Goal: Book appointment/travel/reservation

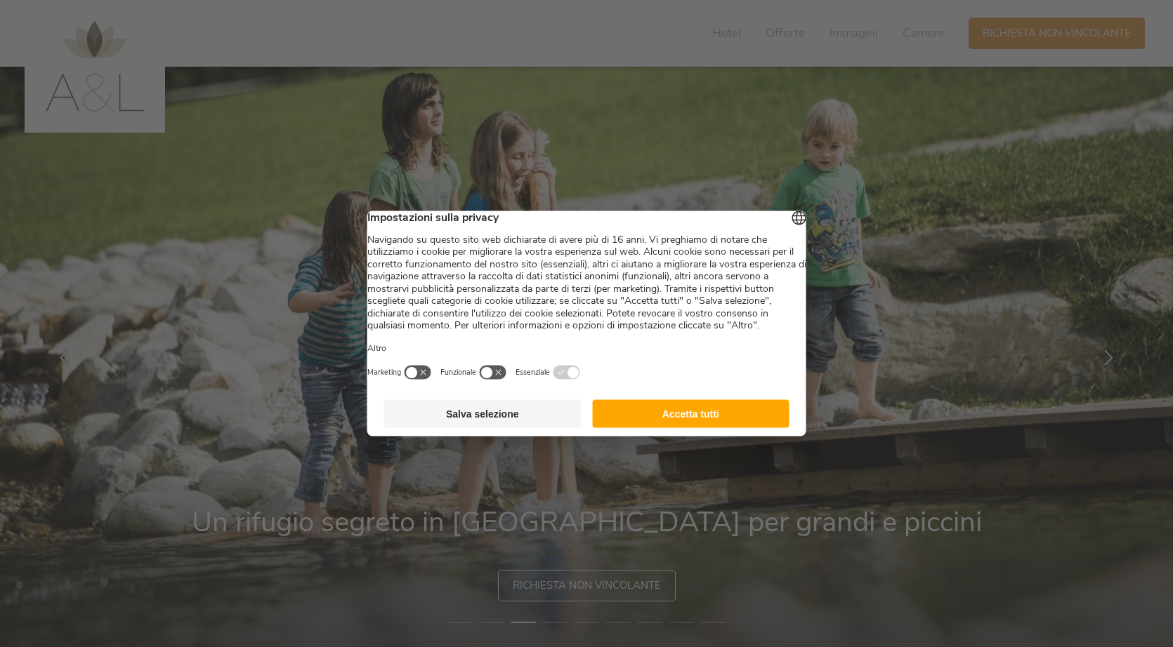
click at [669, 428] on button "Accetta tutti" at bounding box center [690, 414] width 197 height 28
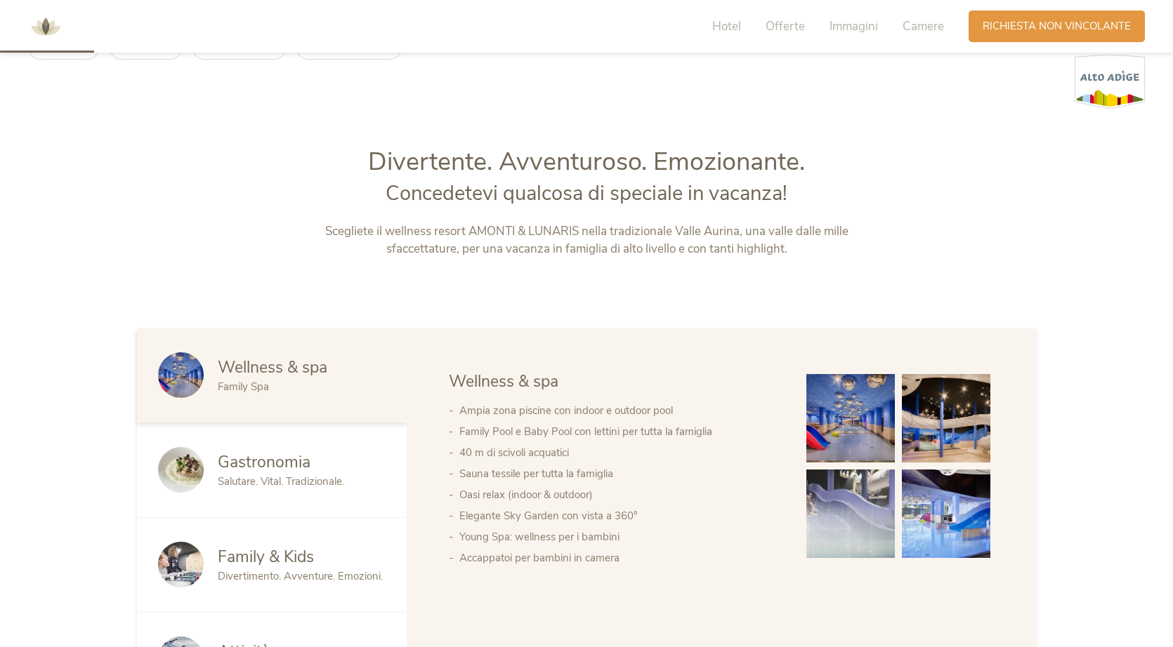
scroll to position [679, 0]
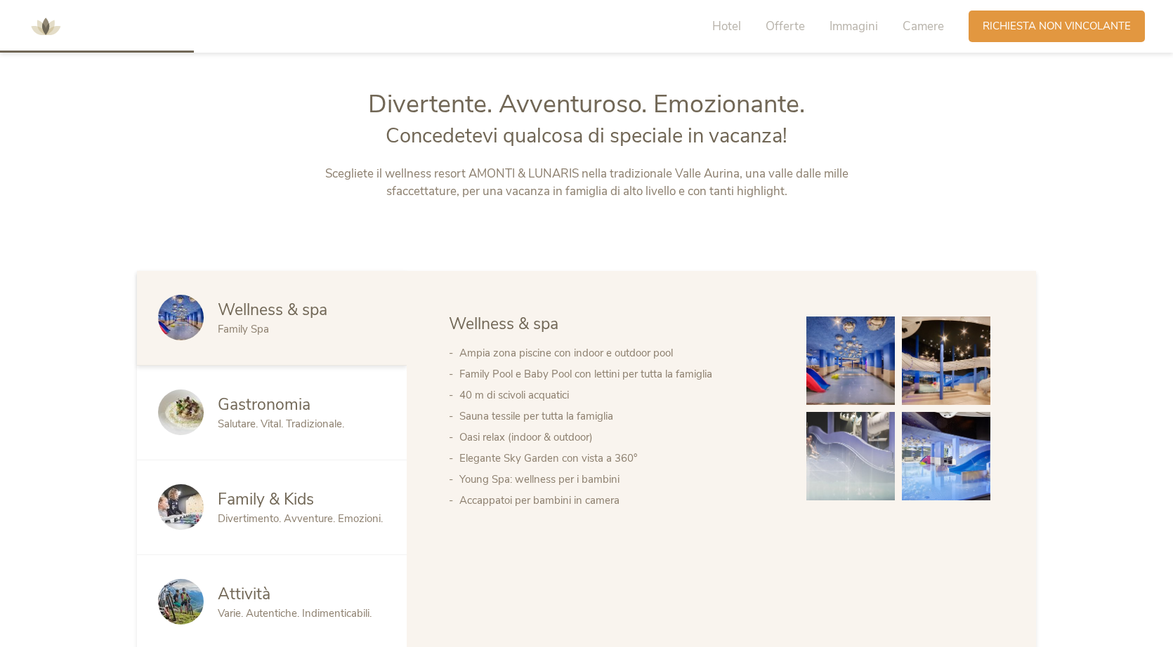
click at [904, 347] on img at bounding box center [946, 361] width 88 height 88
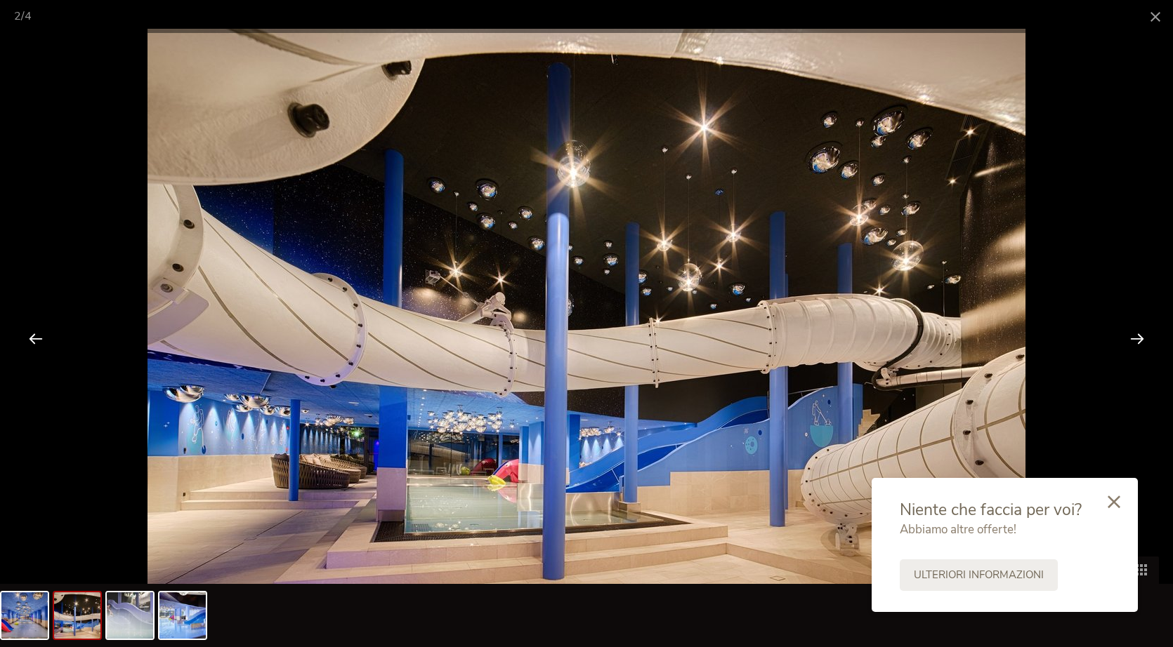
click at [1140, 338] on div at bounding box center [1137, 339] width 44 height 44
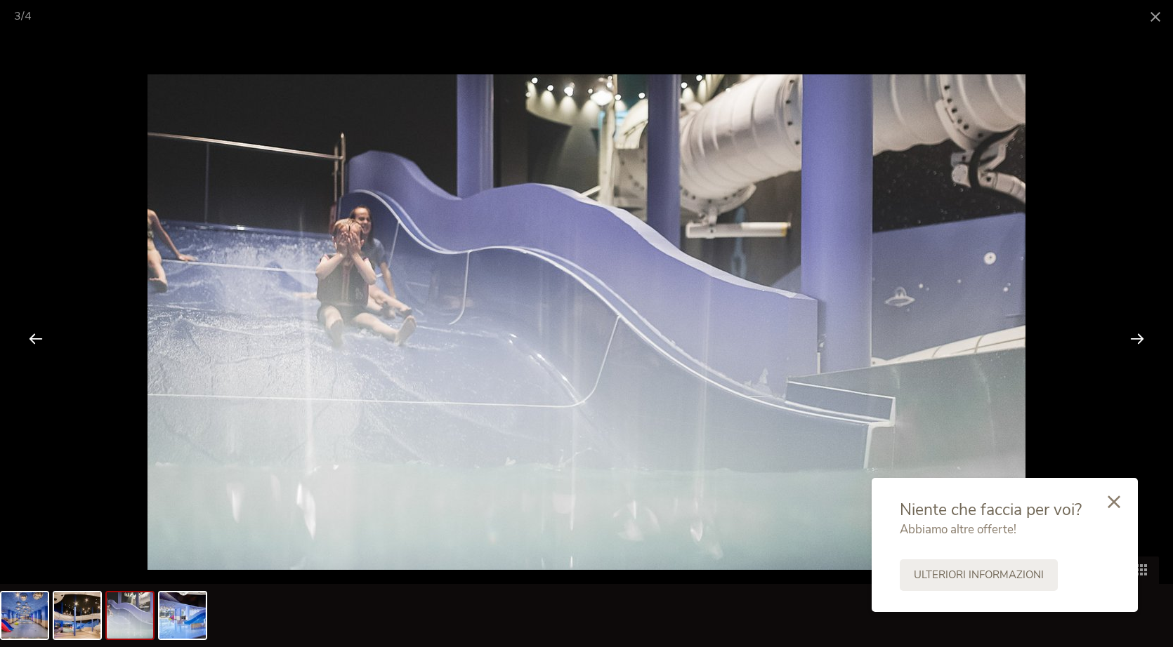
click at [1140, 338] on div at bounding box center [1137, 339] width 44 height 44
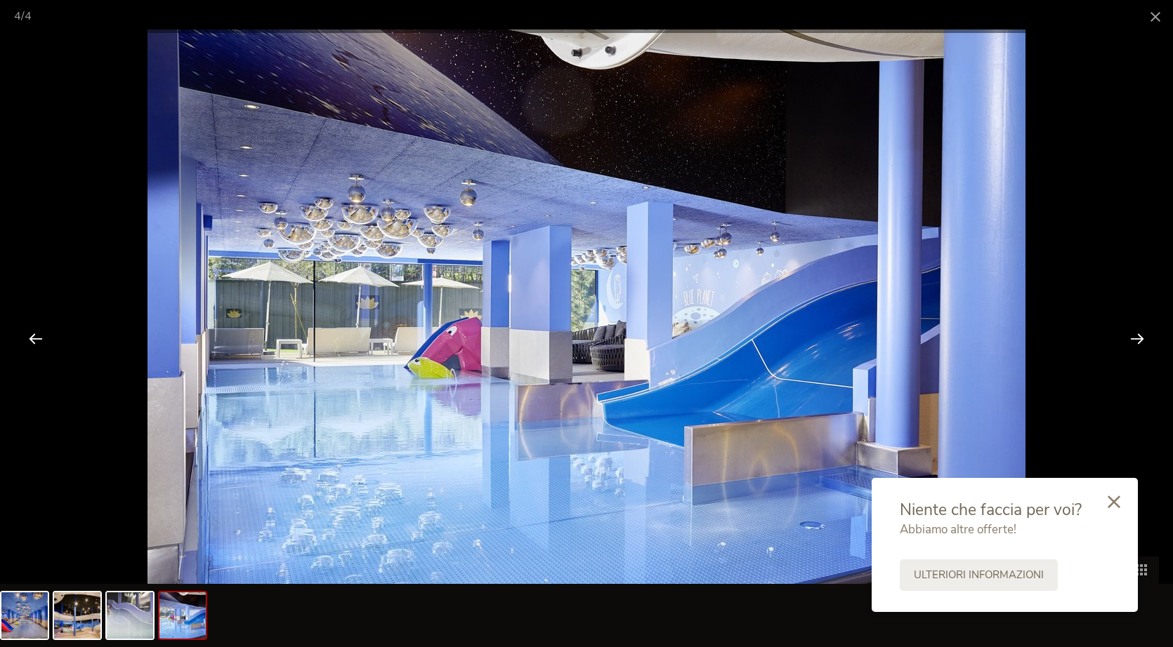
click at [1140, 338] on div at bounding box center [1137, 339] width 44 height 44
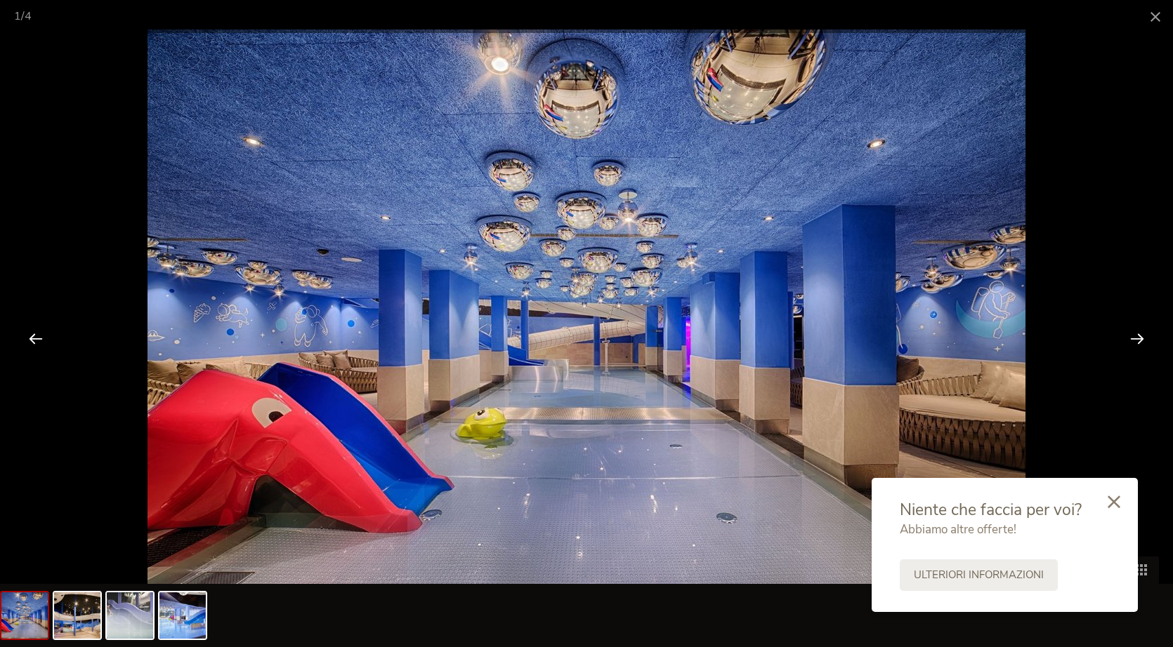
click at [1140, 338] on div at bounding box center [1137, 339] width 44 height 44
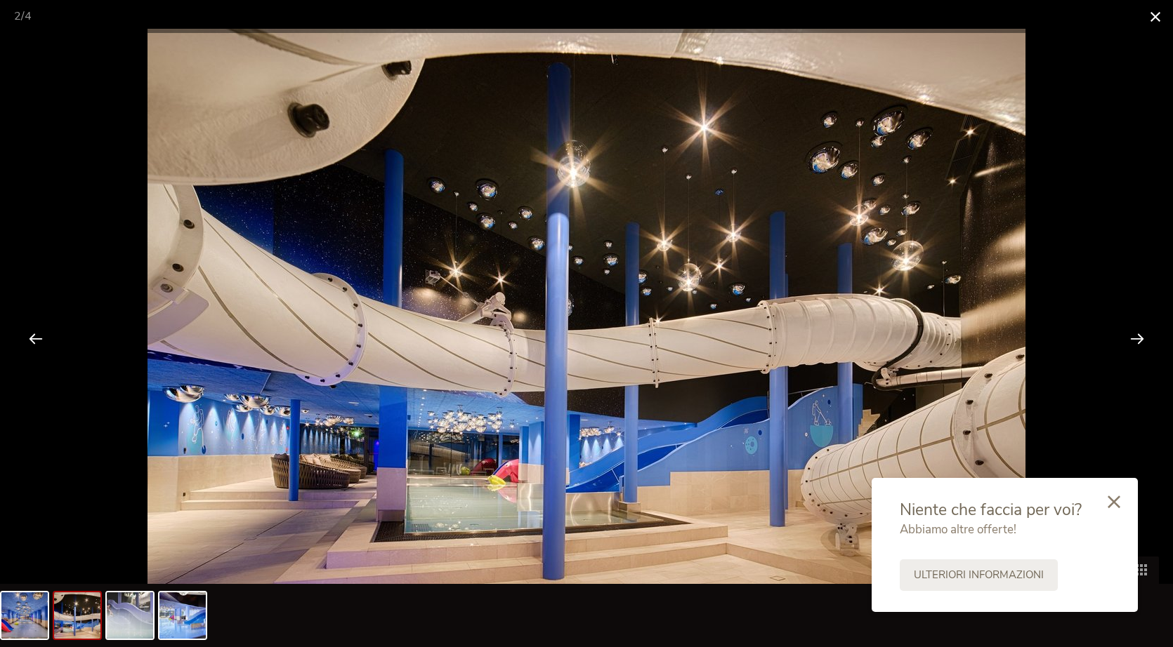
click at [1155, 21] on span at bounding box center [1155, 16] width 35 height 33
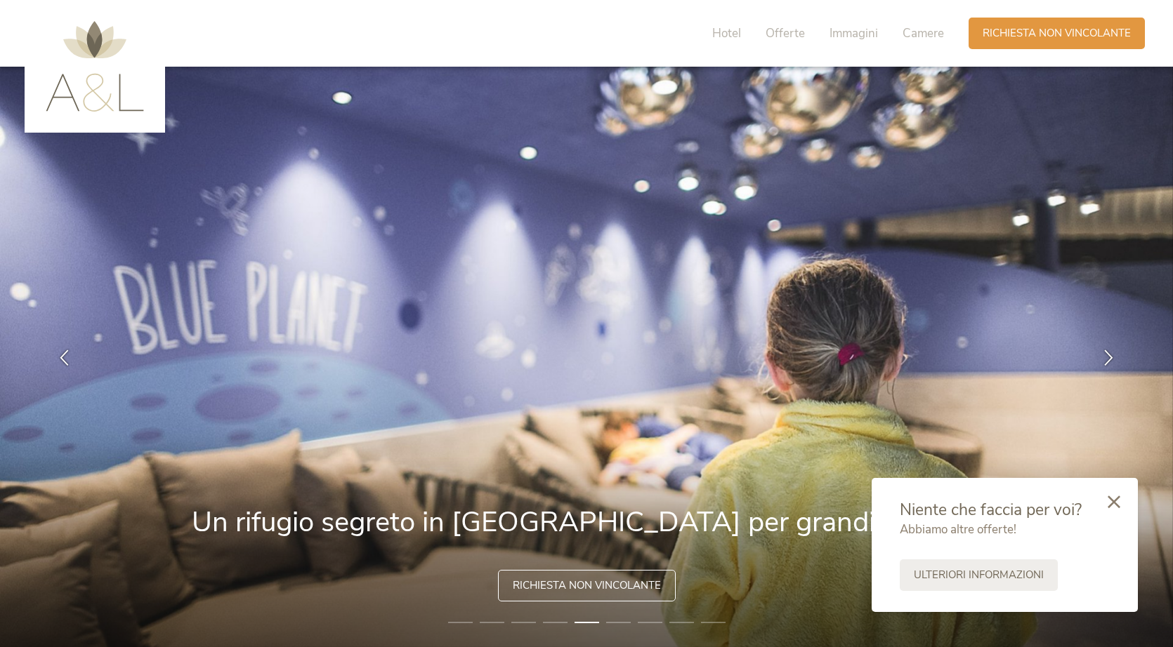
scroll to position [0, 0]
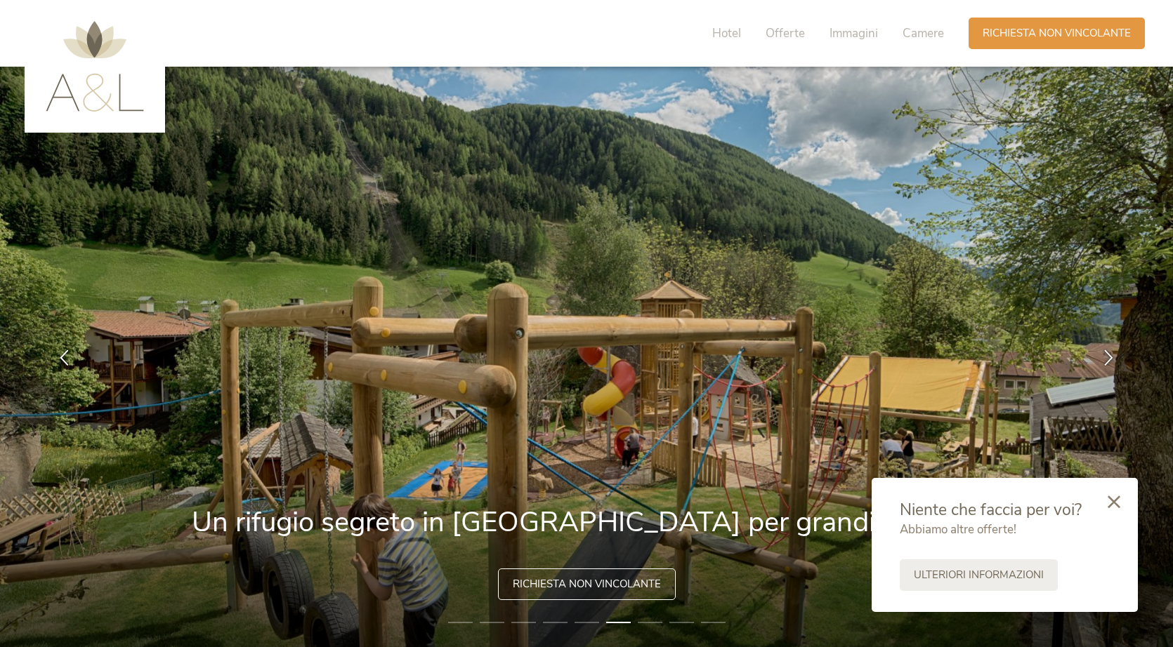
click at [586, 598] on div "Richiesta non vincolante" at bounding box center [587, 585] width 178 height 32
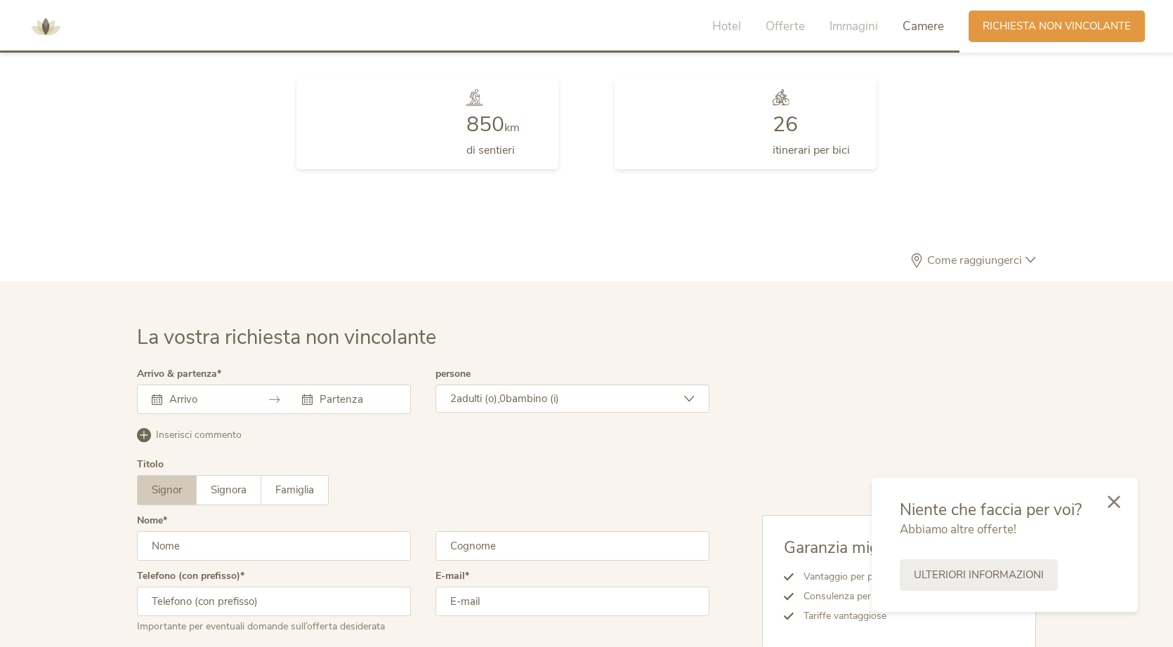
scroll to position [4106, 0]
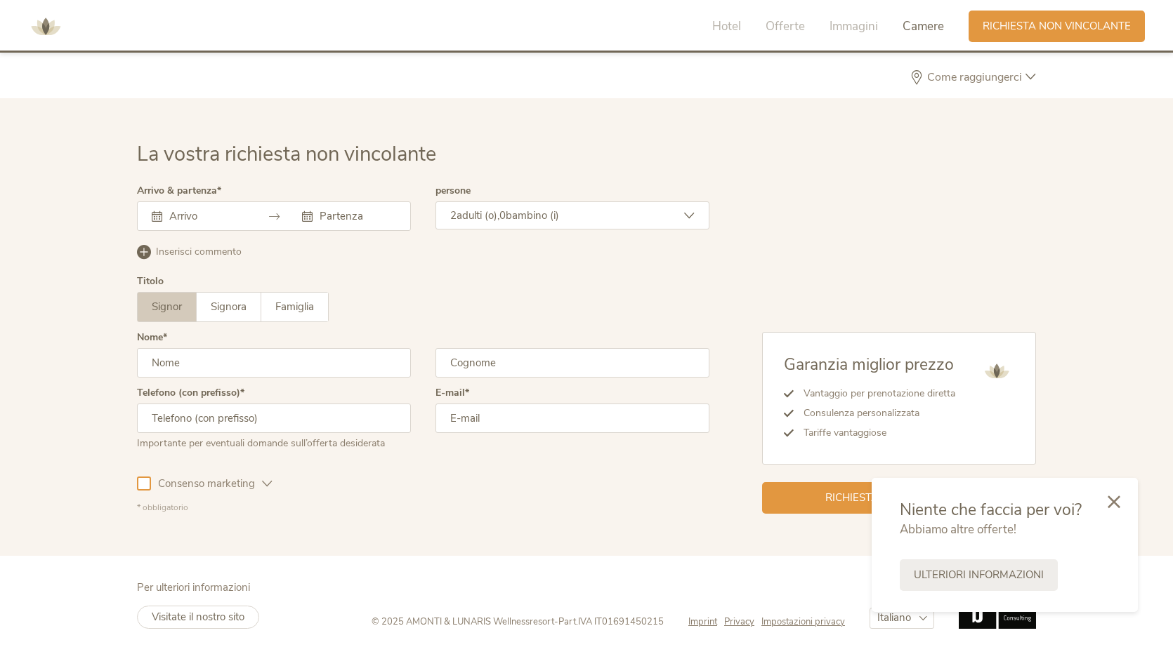
click at [192, 220] on div at bounding box center [274, 216] width 274 height 29
click at [178, 209] on input "text" at bounding box center [206, 216] width 80 height 14
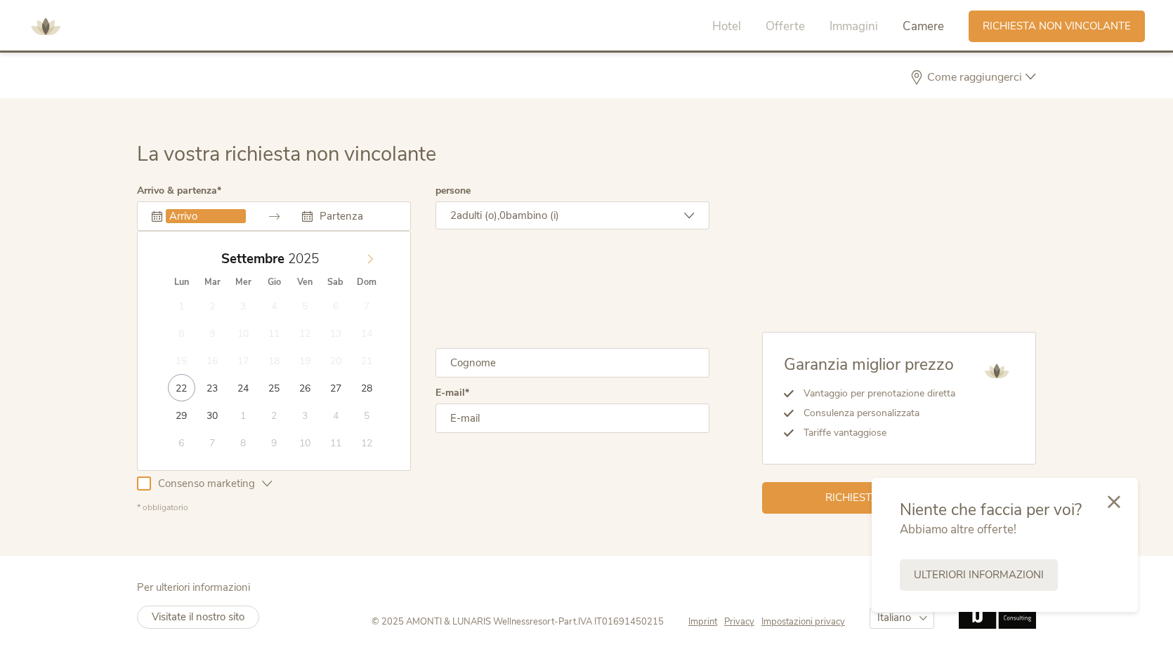
click at [373, 254] on icon at bounding box center [370, 259] width 10 height 10
type input "31.12.2025"
type input "2026"
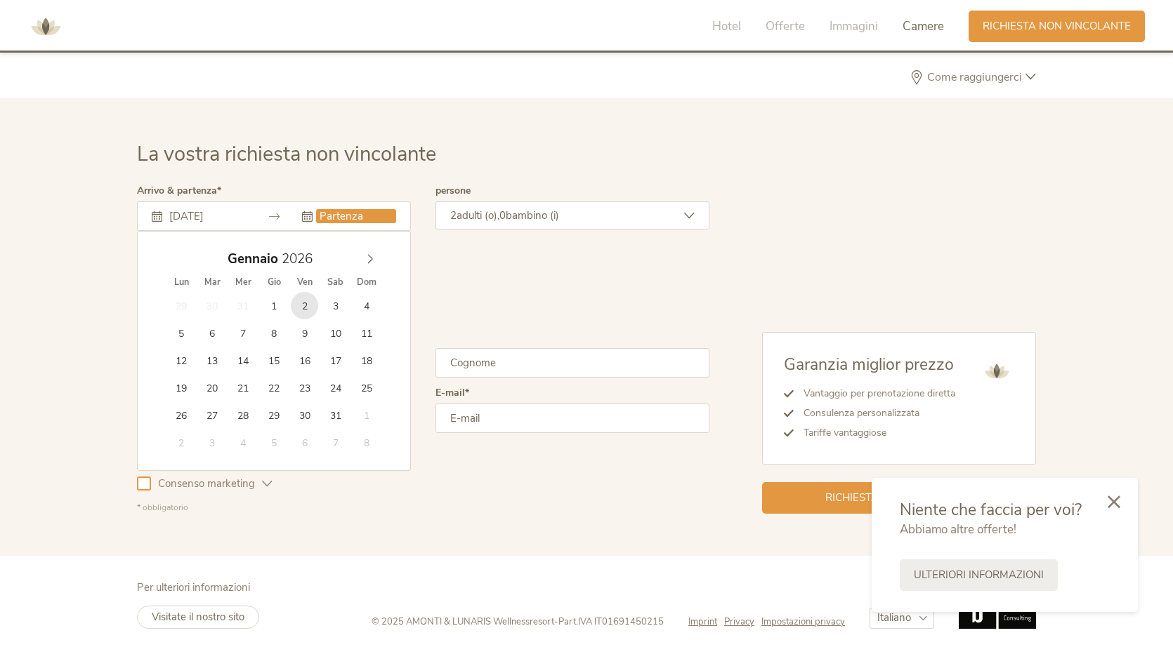
type input "02.01.2026"
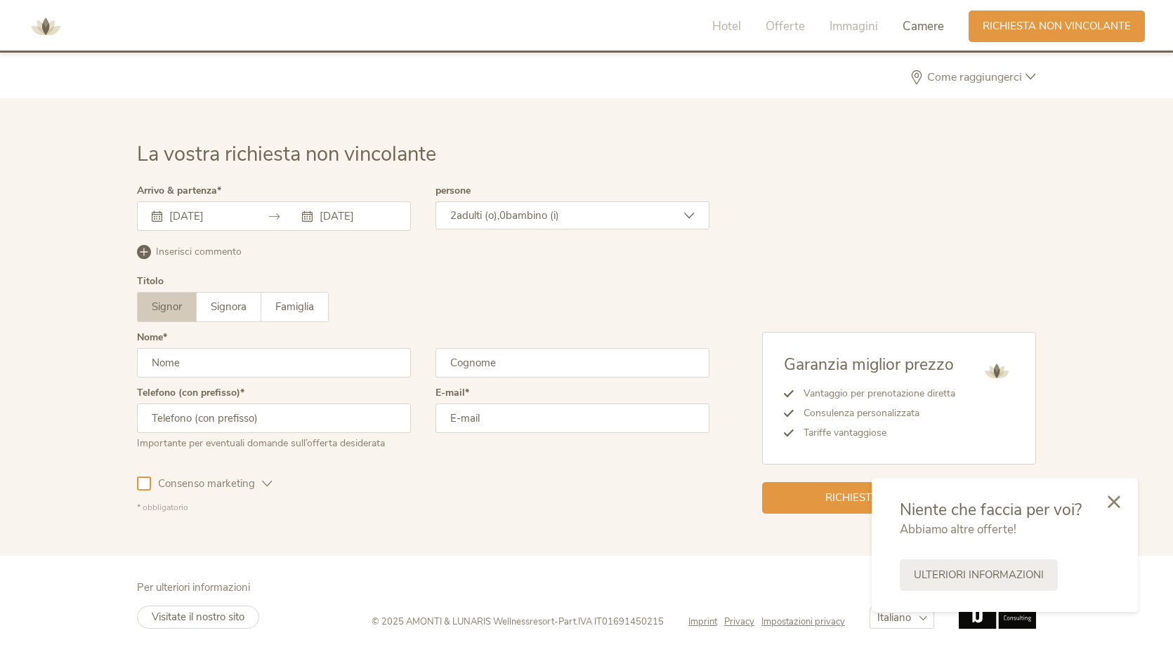
click at [505, 212] on span "0" at bounding box center [502, 216] width 6 height 14
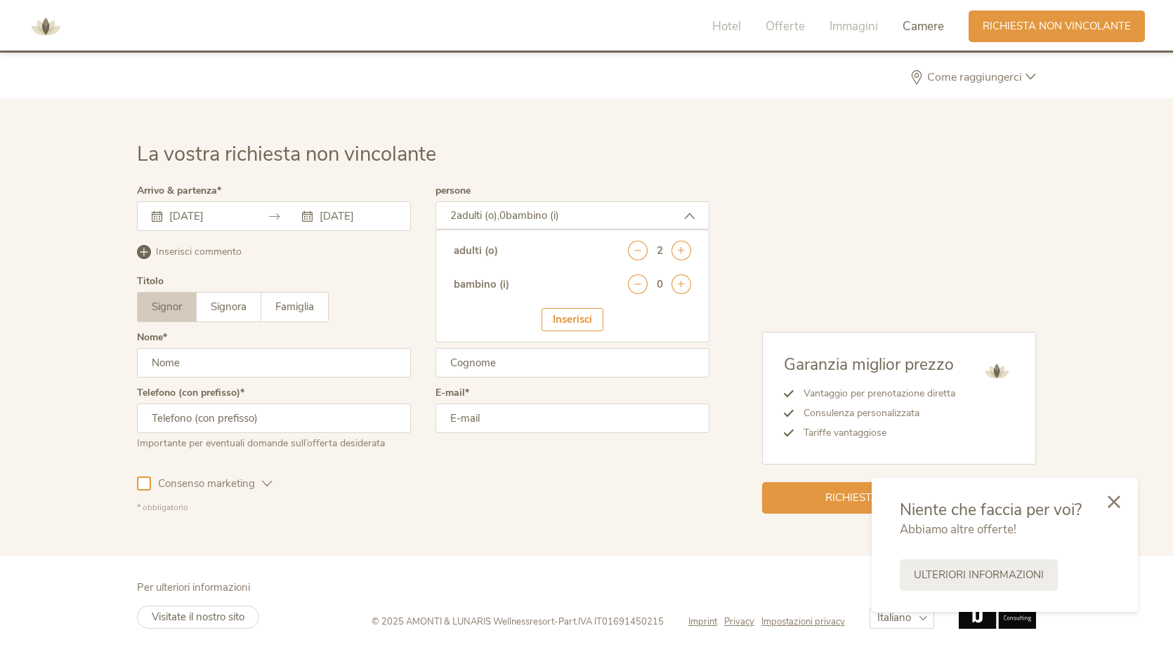
click at [667, 282] on div "0" at bounding box center [659, 285] width 63 height 20
click at [675, 282] on icon at bounding box center [681, 285] width 20 height 20
select select "3"
click at [565, 357] on div "Inserisci" at bounding box center [572, 363] width 62 height 23
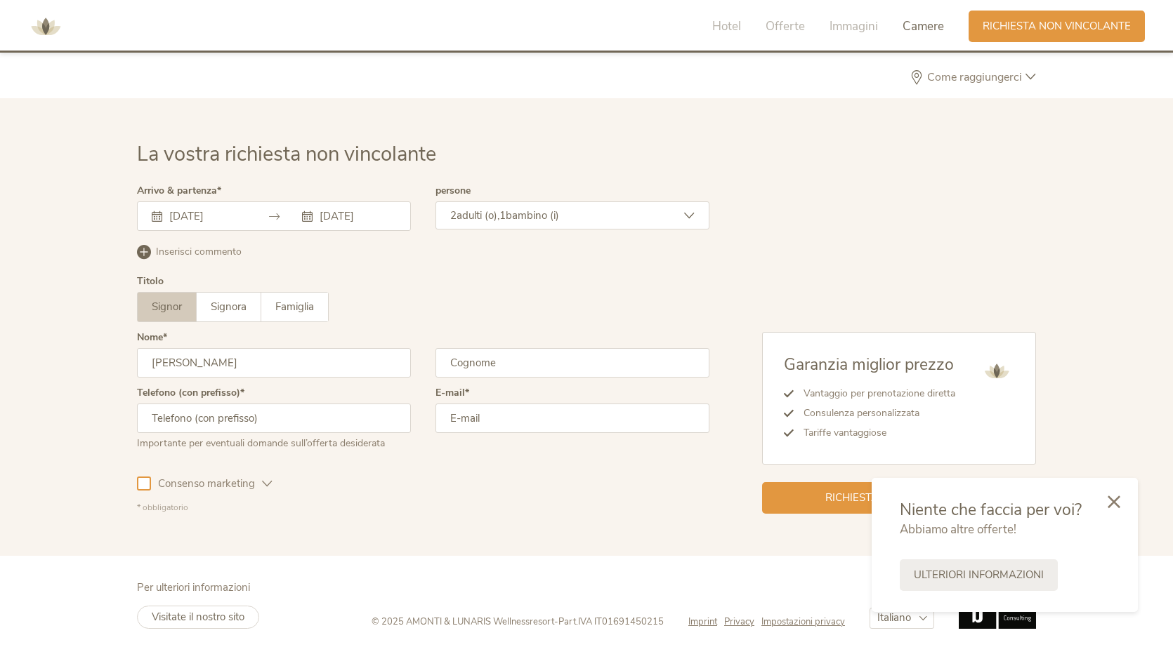
type input "matteo"
type input "cichero"
type input "3476245696"
type input "matteocichero@gmail.com"
click at [148, 481] on div at bounding box center [144, 484] width 14 height 14
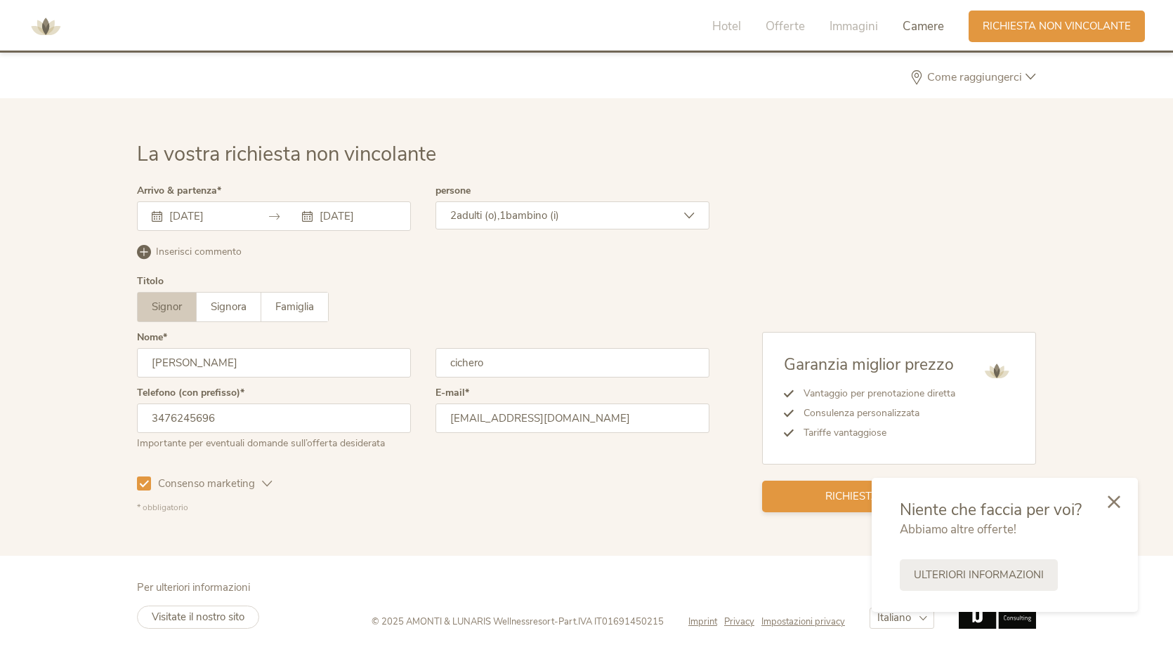
click at [815, 499] on div "Richiesta non vincolante" at bounding box center [899, 497] width 274 height 32
